Goal: Task Accomplishment & Management: Use online tool/utility

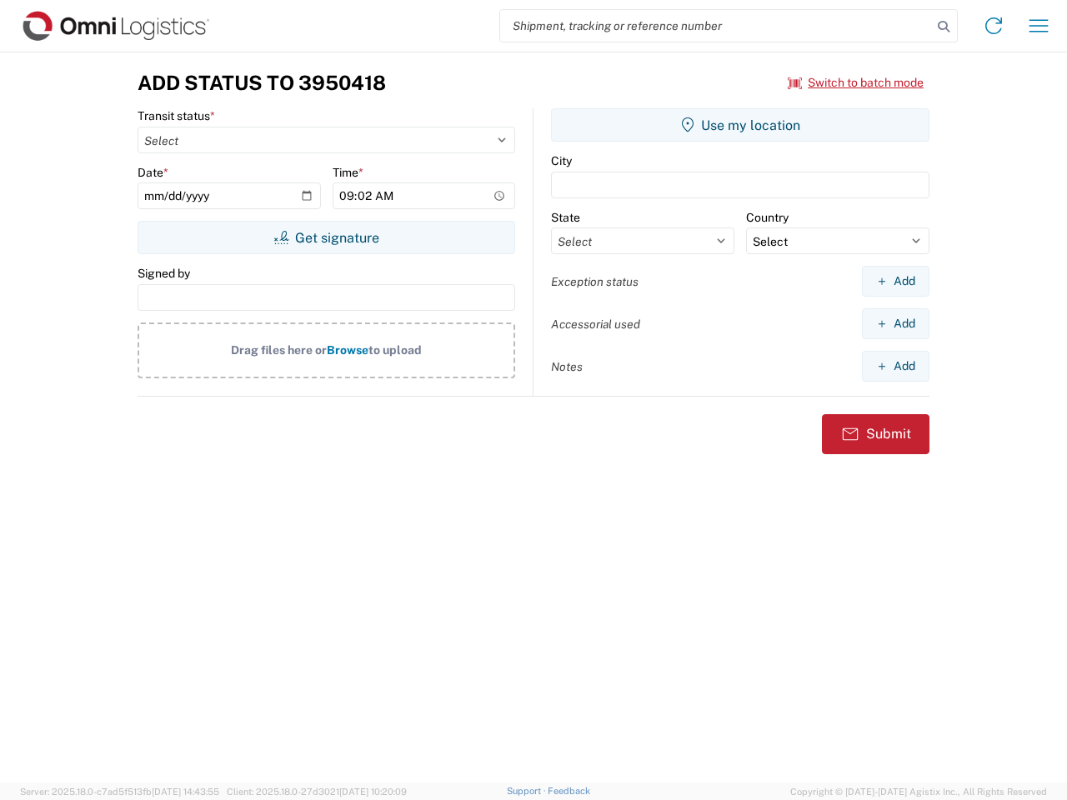
click at [716, 26] on input "search" at bounding box center [716, 26] width 432 height 32
click at [943, 27] on icon at bounding box center [943, 26] width 23 height 23
click at [993, 26] on icon at bounding box center [993, 25] width 27 height 27
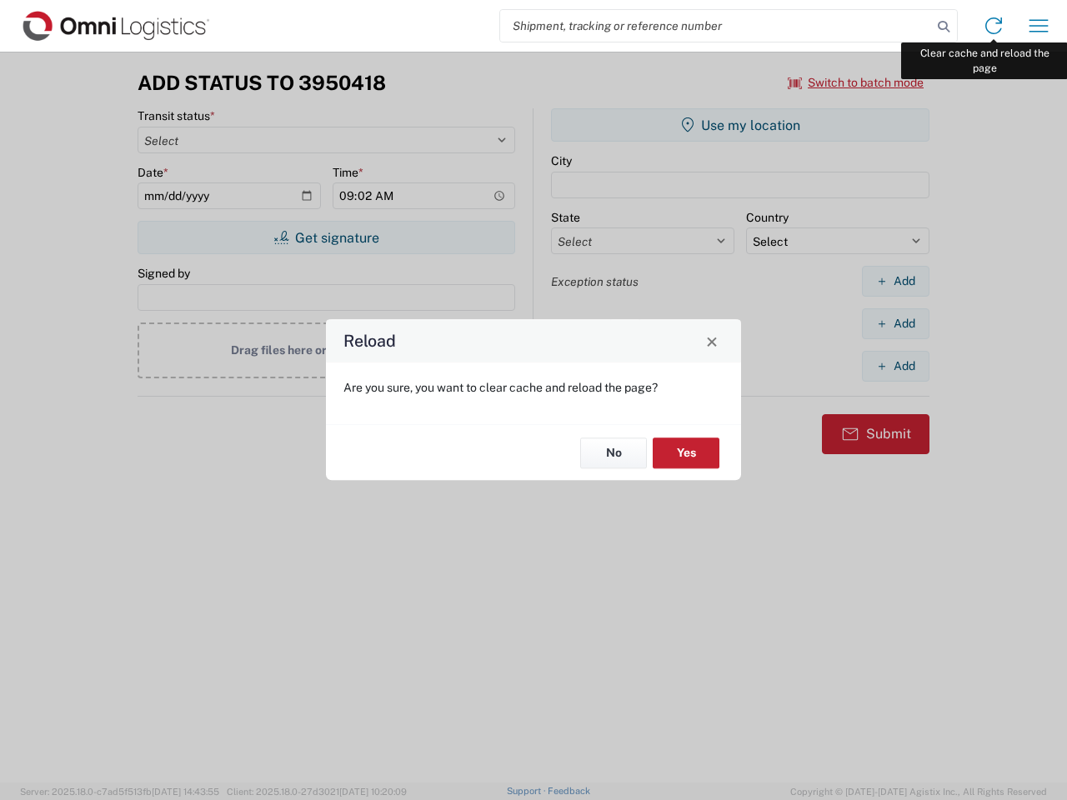
click at [1038, 26] on div "Reload Are you sure, you want to clear cache and reload the page? No Yes" at bounding box center [533, 400] width 1067 height 800
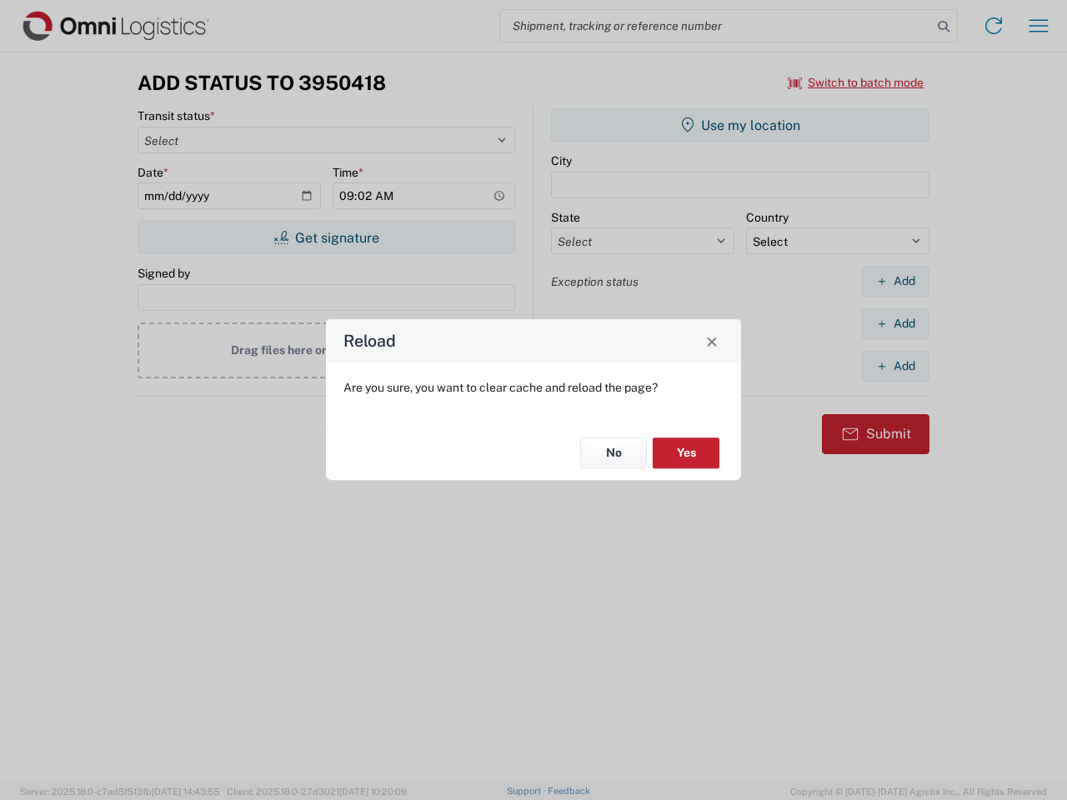
click at [856, 82] on div "Reload Are you sure, you want to clear cache and reload the page? No Yes" at bounding box center [533, 400] width 1067 height 800
click at [326, 237] on div "Reload Are you sure, you want to clear cache and reload the page? No Yes" at bounding box center [533, 400] width 1067 height 800
click at [740, 125] on div "Reload Are you sure, you want to clear cache and reload the page? No Yes" at bounding box center [533, 400] width 1067 height 800
click at [895, 281] on div "Reload Are you sure, you want to clear cache and reload the page? No Yes" at bounding box center [533, 400] width 1067 height 800
click at [895, 323] on div "Reload Are you sure, you want to clear cache and reload the page? No Yes" at bounding box center [533, 400] width 1067 height 800
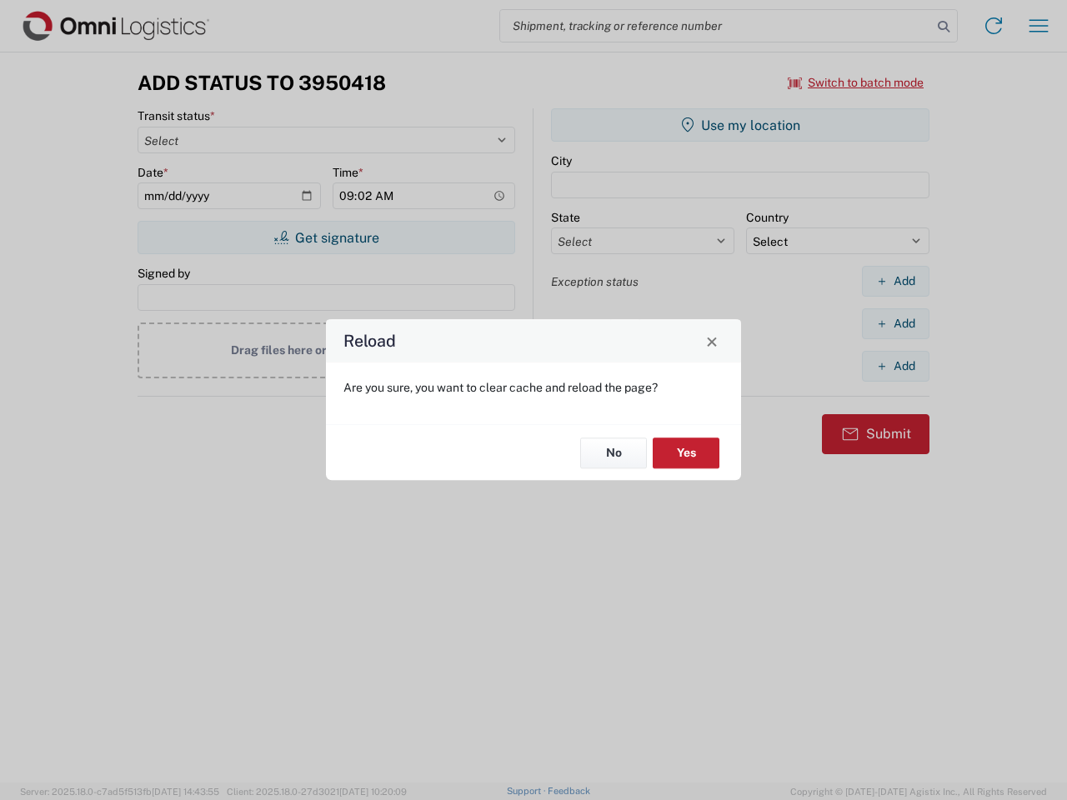
click at [895, 366] on div "Reload Are you sure, you want to clear cache and reload the page? No Yes" at bounding box center [533, 400] width 1067 height 800
